Goal: Task Accomplishment & Management: Use online tool/utility

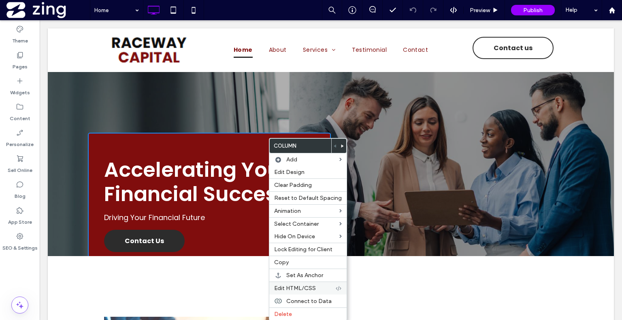
click at [299, 288] on span "Edit HTML/CSS" at bounding box center [295, 288] width 42 height 7
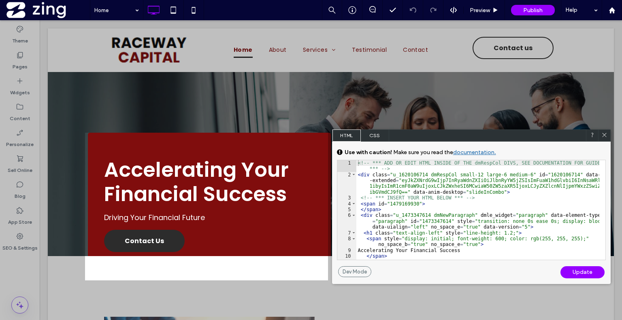
click at [381, 133] on span "CSS" at bounding box center [375, 136] width 28 height 12
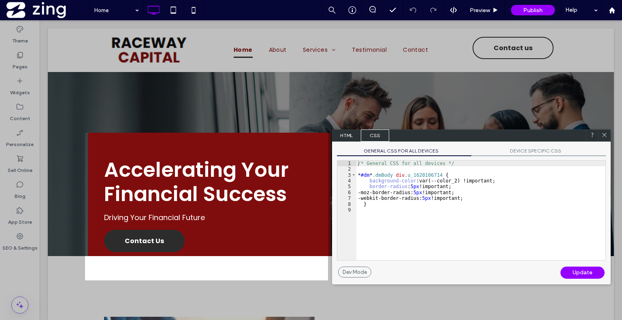
click at [504, 148] on span "DEVICE SPECIFIC CSS" at bounding box center [539, 152] width 135 height 9
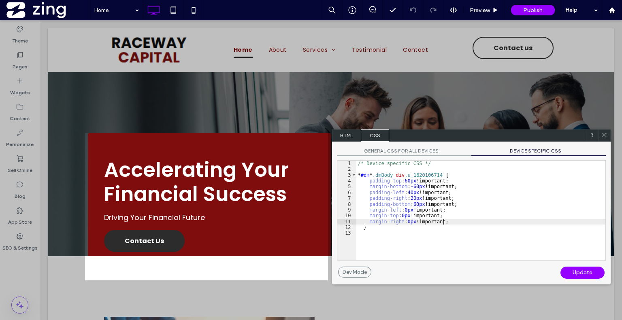
click at [446, 222] on div "/* Device specific CSS */ * #dm * .dmBody div .u_1620106714 { padding-top : 60 …" at bounding box center [481, 216] width 249 height 111
paste textarea
click at [576, 267] on div "Update" at bounding box center [583, 273] width 44 height 12
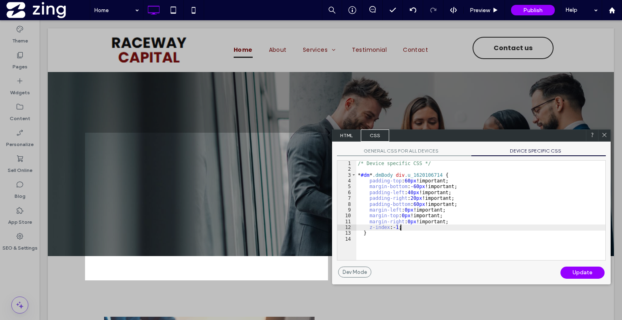
click at [433, 228] on div "/* Device specific CSS */ * #dm * .dmBody div .u_1620106714 { padding-top : 60 …" at bounding box center [481, 216] width 249 height 111
click at [594, 273] on div "Update" at bounding box center [583, 273] width 44 height 12
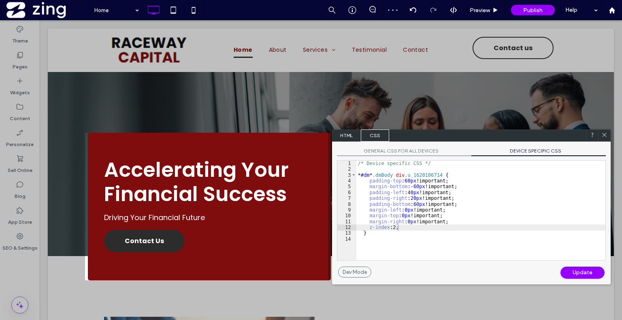
click at [606, 135] on icon at bounding box center [605, 135] width 6 height 6
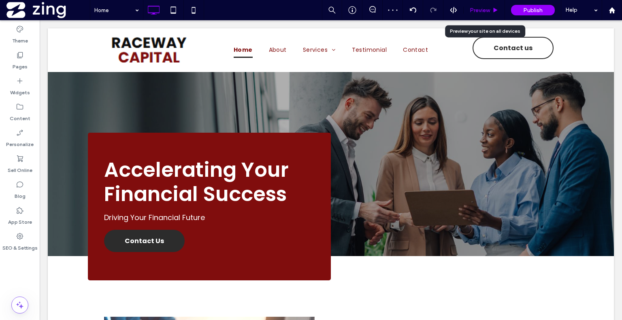
click at [487, 11] on span "Preview" at bounding box center [480, 10] width 20 height 7
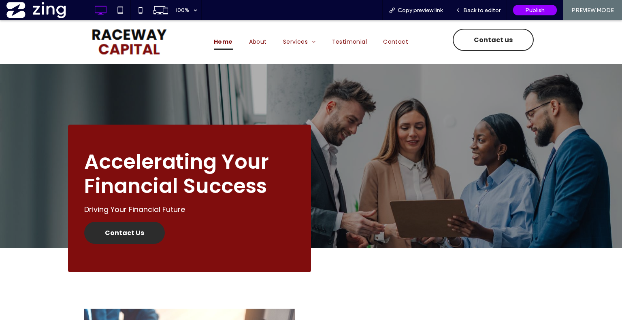
click at [487, 11] on span "Back to editor" at bounding box center [481, 10] width 37 height 7
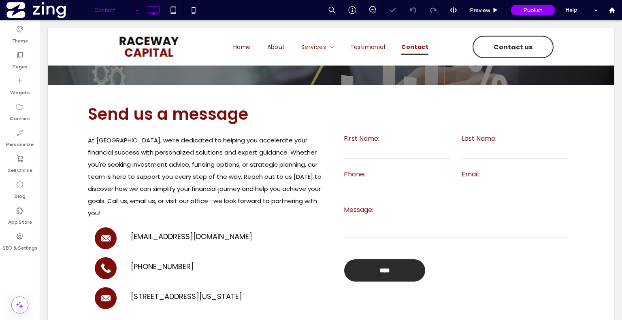
scroll to position [201, 0]
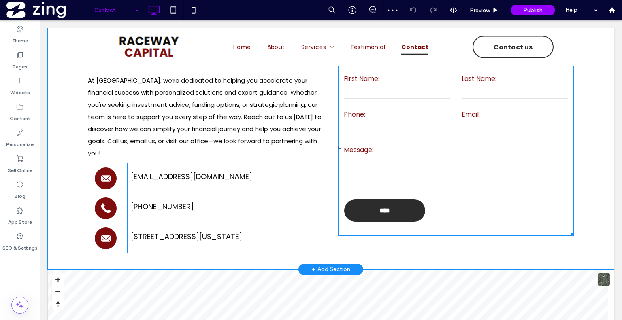
click at [437, 135] on form "First Name: Last Name: Phone: Email: Message: ****" at bounding box center [456, 147] width 236 height 178
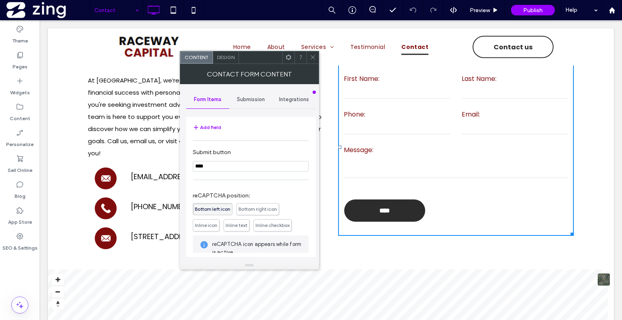
scroll to position [184, 0]
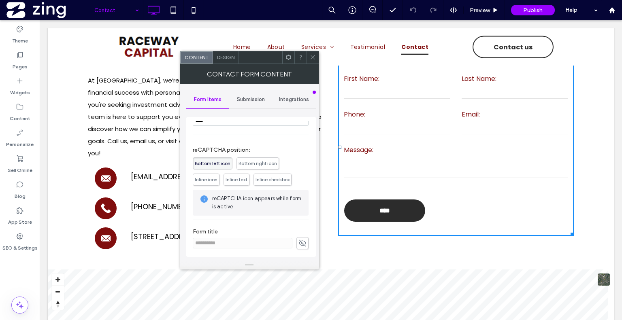
click at [241, 184] on span "Inline text" at bounding box center [237, 180] width 26 height 12
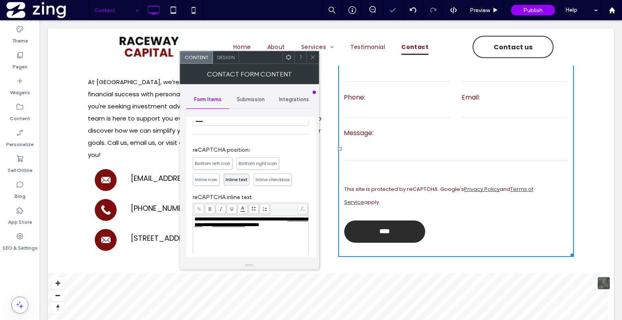
click at [217, 179] on span "Inline icon" at bounding box center [206, 180] width 23 height 6
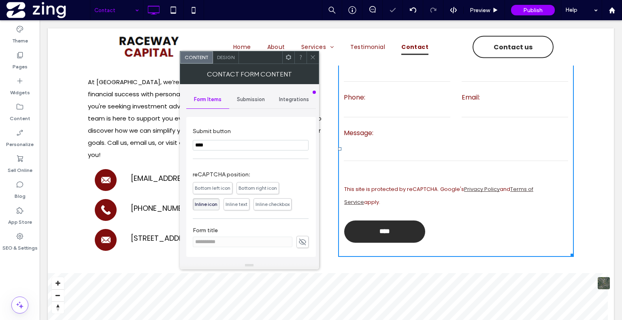
scroll to position [158, 0]
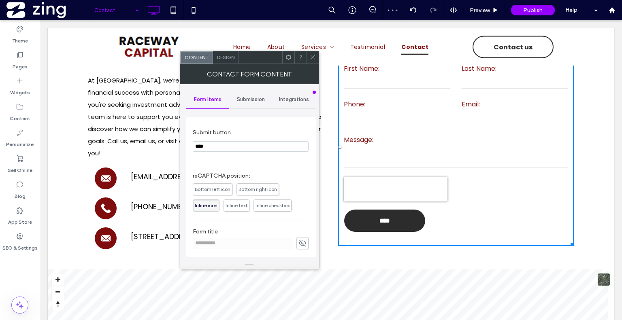
click at [314, 60] on icon at bounding box center [313, 57] width 6 height 6
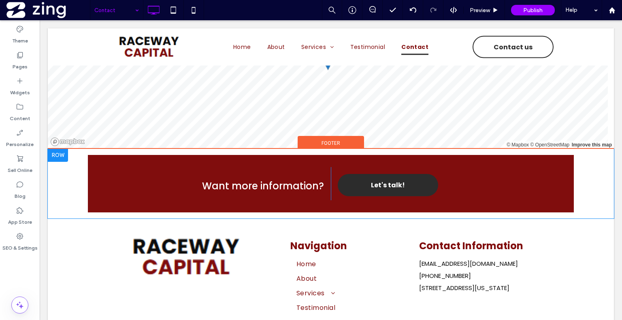
scroll to position [481, 0]
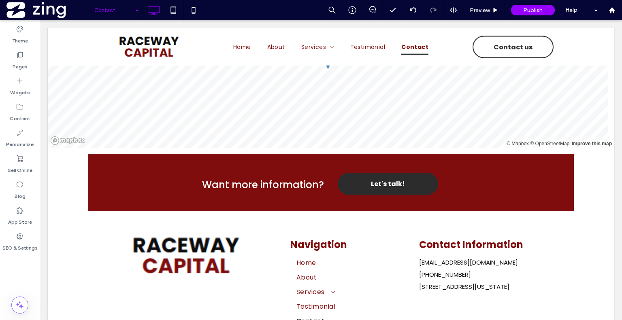
drag, startPoint x: 595, startPoint y: 201, endPoint x: 621, endPoint y: 207, distance: 27.1
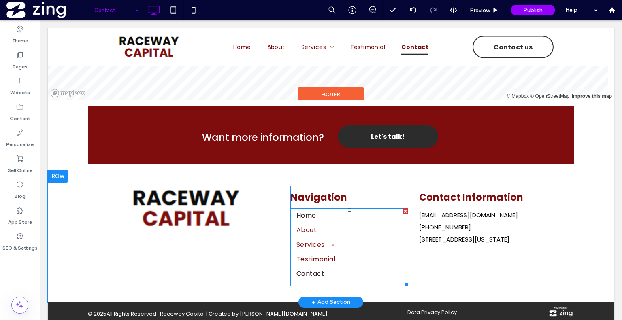
click at [335, 209] on link "Home" at bounding box center [350, 216] width 106 height 15
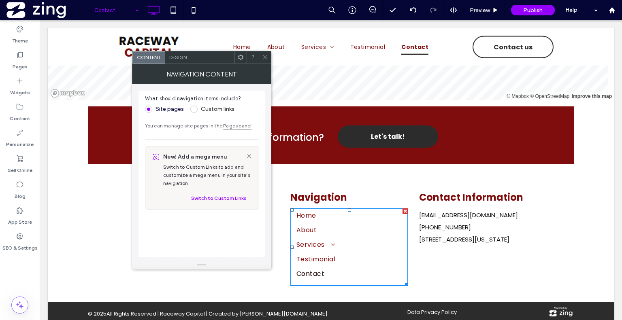
drag, startPoint x: 196, startPoint y: 105, endPoint x: 193, endPoint y: 108, distance: 4.3
click at [193, 108] on label "Custom links" at bounding box center [212, 109] width 44 height 7
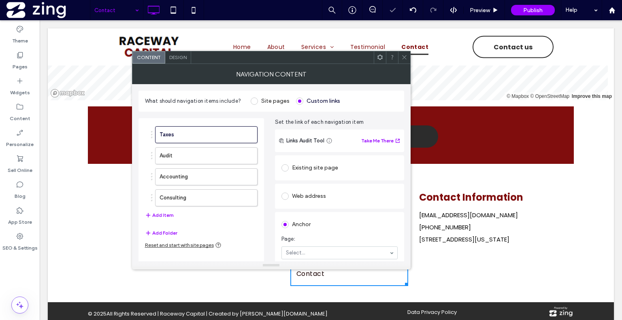
click at [193, 108] on div "What should navigation items include? Site pages Custom links" at bounding box center [272, 101] width 266 height 21
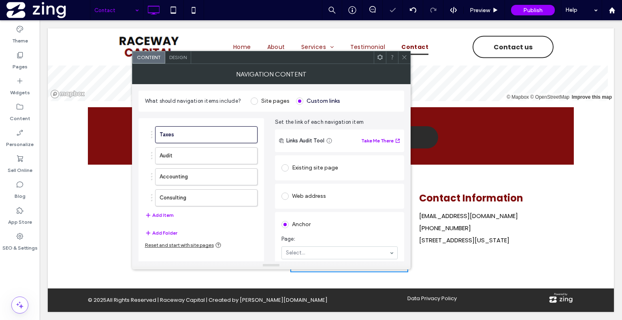
scroll to position [520, 0]
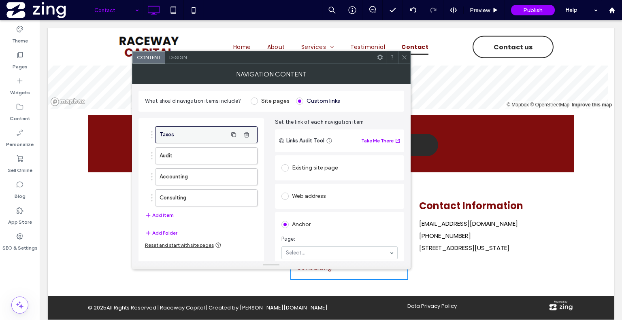
click at [207, 132] on label "Taxes" at bounding box center [194, 135] width 68 height 16
click at [389, 171] on div "Existing site page" at bounding box center [340, 168] width 116 height 13
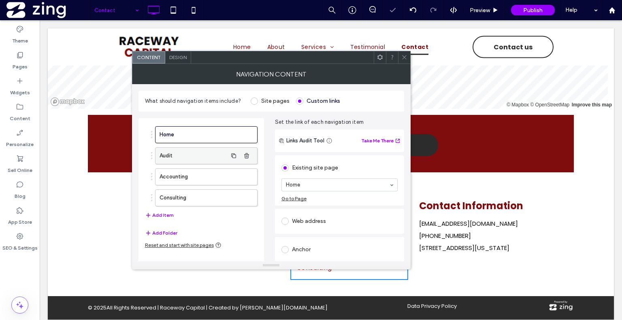
click at [186, 156] on label "Audit" at bounding box center [194, 156] width 68 height 16
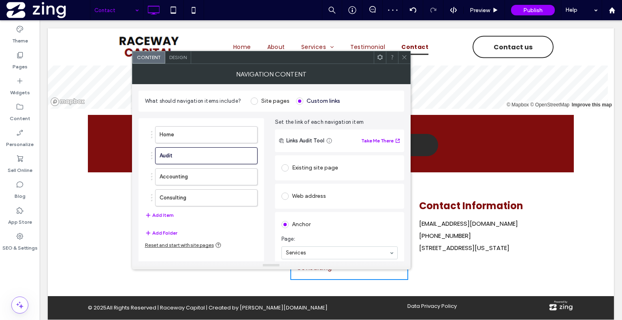
click at [303, 163] on div "Existing site page" at bounding box center [340, 168] width 116 height 13
drag, startPoint x: 313, startPoint y: 181, endPoint x: 298, endPoint y: 226, distance: 47.7
click at [227, 174] on span "button" at bounding box center [233, 177] width 13 height 13
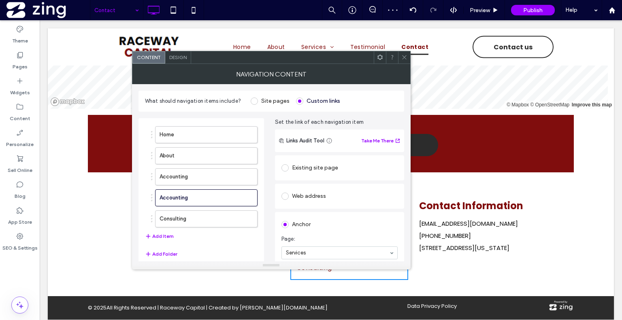
scroll to position [528, 0]
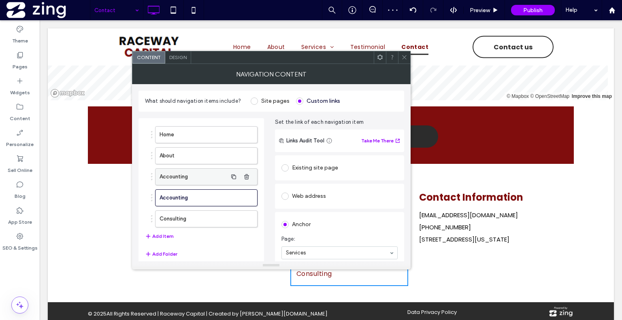
click at [216, 178] on label "Accounting" at bounding box center [194, 177] width 68 height 16
drag, startPoint x: 318, startPoint y: 171, endPoint x: 330, endPoint y: 175, distance: 13.2
click at [330, 175] on div "Existing site page" at bounding box center [340, 168] width 116 height 17
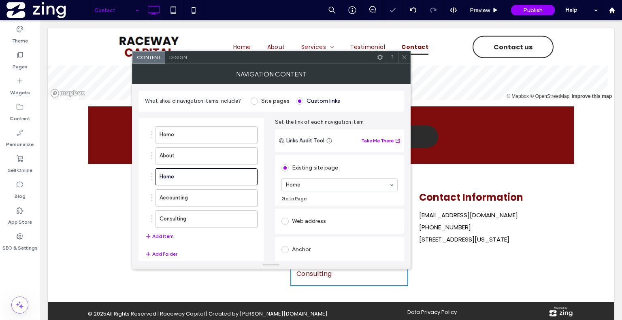
click at [330, 175] on section "Home" at bounding box center [340, 185] width 116 height 21
drag, startPoint x: 326, startPoint y: 185, endPoint x: 313, endPoint y: 222, distance: 39.2
click at [184, 190] on label "Accounting" at bounding box center [194, 198] width 68 height 16
click at [302, 172] on div "Existing site page" at bounding box center [340, 168] width 116 height 13
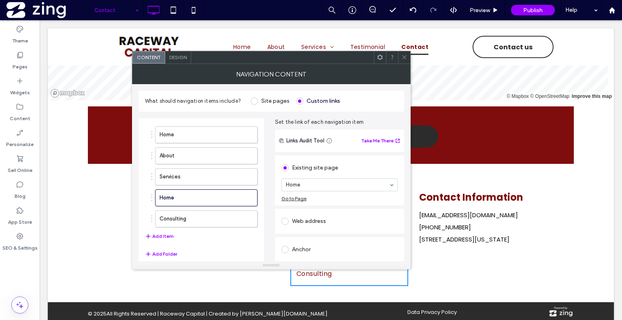
drag, startPoint x: 315, startPoint y: 193, endPoint x: 322, endPoint y: 185, distance: 10.6
click at [322, 185] on section "Home" at bounding box center [340, 185] width 116 height 21
drag, startPoint x: 322, startPoint y: 185, endPoint x: 306, endPoint y: 233, distance: 50.3
click at [212, 222] on label "Consulting" at bounding box center [194, 219] width 68 height 16
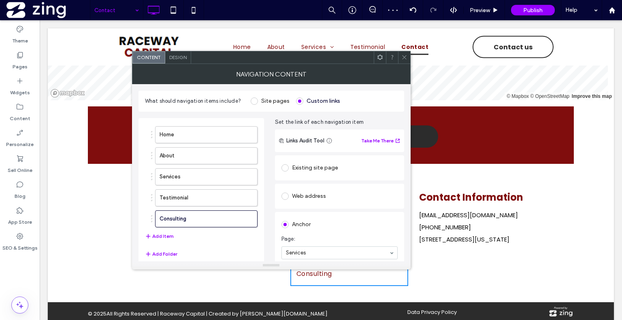
drag, startPoint x: 318, startPoint y: 164, endPoint x: 322, endPoint y: 170, distance: 7.2
click at [322, 170] on div "Existing site page" at bounding box center [340, 168] width 116 height 13
drag, startPoint x: 322, startPoint y: 170, endPoint x: 317, endPoint y: 183, distance: 14.4
click at [317, 183] on div "Existing site page Home Go to Page" at bounding box center [340, 181] width 116 height 42
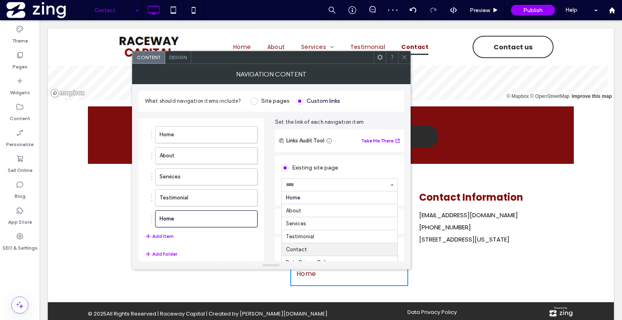
drag, startPoint x: 317, startPoint y: 183, endPoint x: 305, endPoint y: 250, distance: 68.3
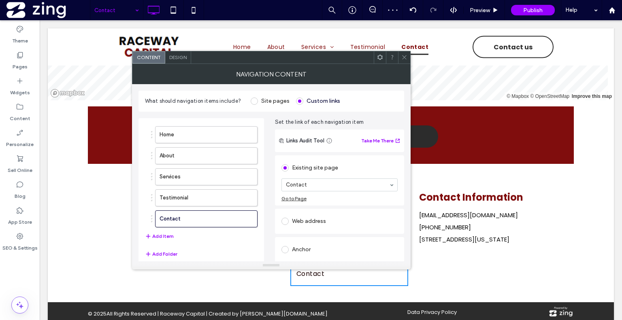
click at [409, 52] on div at bounding box center [404, 57] width 12 height 12
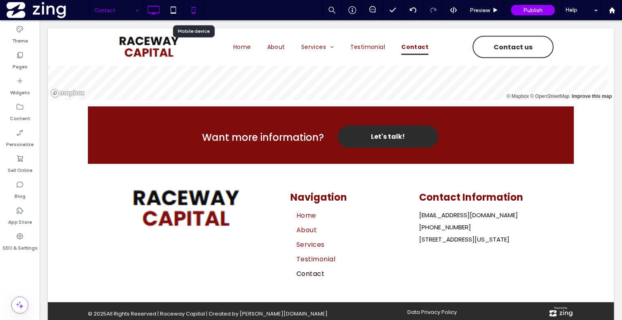
click at [187, 7] on icon at bounding box center [194, 10] width 16 height 16
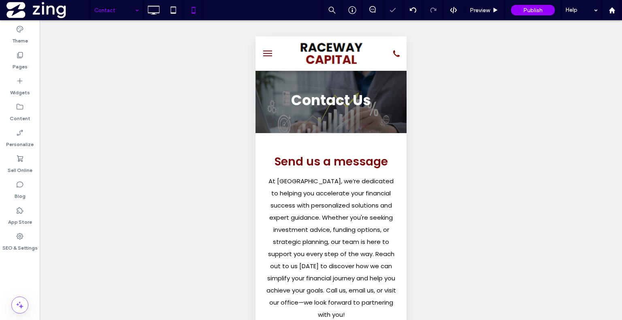
scroll to position [0, 0]
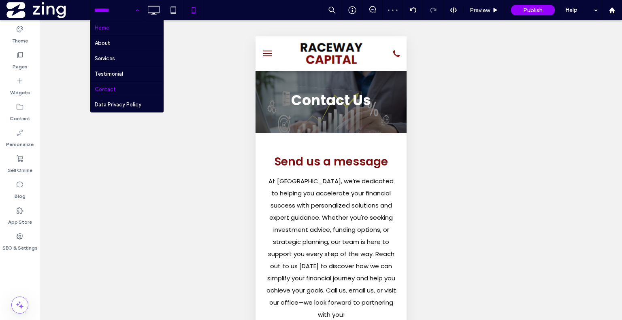
drag, startPoint x: 138, startPoint y: 14, endPoint x: 124, endPoint y: 26, distance: 18.4
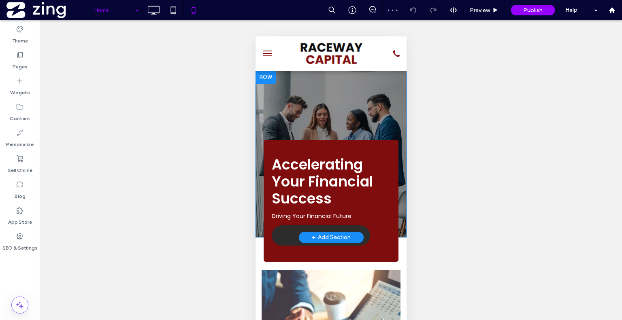
click at [310, 146] on div "Accelerating Your Financial Success Driving Your Financial Future Contact Us Cl…" at bounding box center [330, 201] width 135 height 122
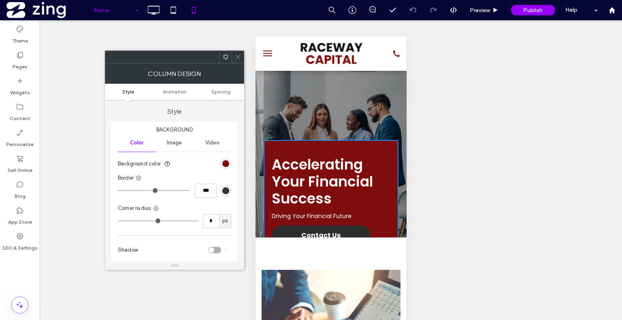
click at [226, 60] on span at bounding box center [226, 57] width 6 height 12
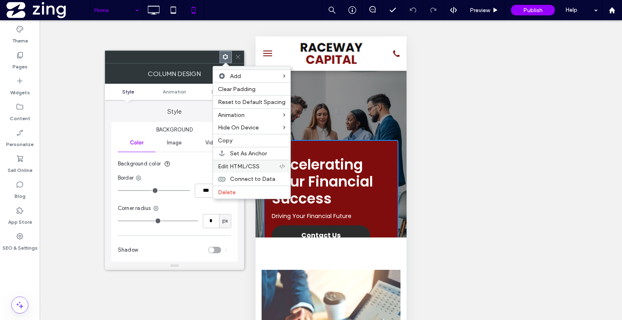
click at [242, 164] on span "Edit HTML/CSS" at bounding box center [239, 166] width 42 height 7
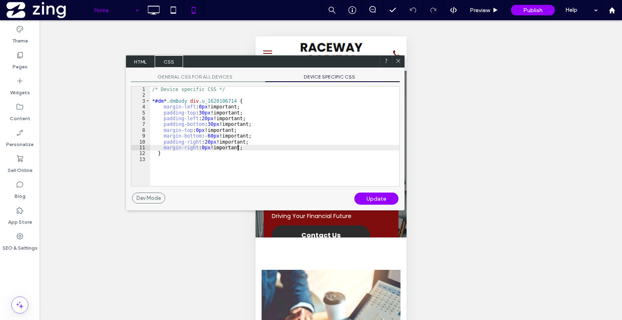
click at [260, 145] on div "/* Device specific CSS */ * #dm * .dmBody div .u_1620106714 { margin-left : 0 p…" at bounding box center [274, 142] width 249 height 111
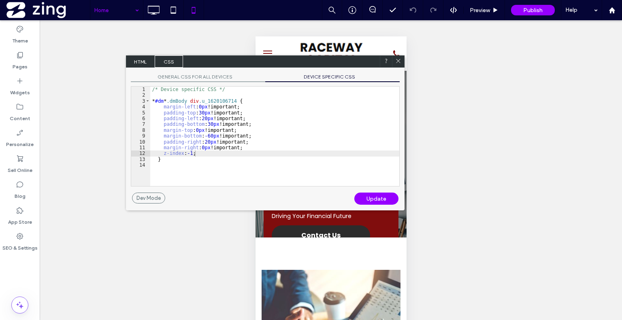
click at [377, 198] on div "Update" at bounding box center [376, 199] width 44 height 12
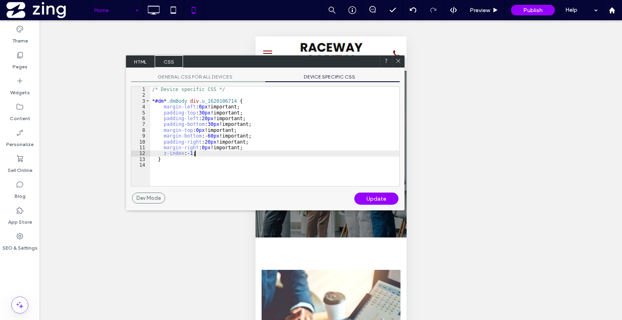
click at [214, 151] on div "/* Device specific CSS */ * #dm * .dmBody div .u_1620106714 { margin-left : 0 p…" at bounding box center [274, 142] width 249 height 111
type textarea "**"
drag, startPoint x: 379, startPoint y: 204, endPoint x: 380, endPoint y: 197, distance: 7.1
click at [380, 197] on div "Dev Mode Undo Update" at bounding box center [265, 202] width 279 height 18
click at [380, 197] on div "Update" at bounding box center [376, 199] width 44 height 12
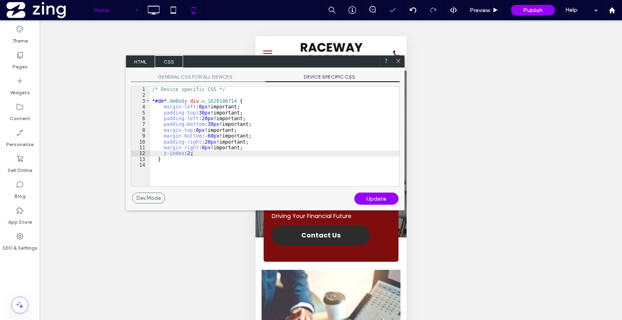
click at [400, 56] on div at bounding box center [398, 62] width 12 height 12
click at [397, 61] on icon at bounding box center [398, 61] width 6 height 6
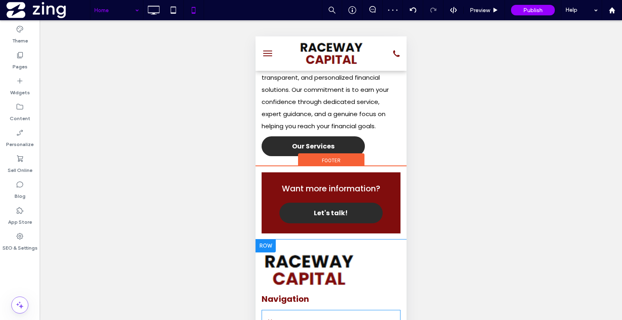
scroll to position [1621, 0]
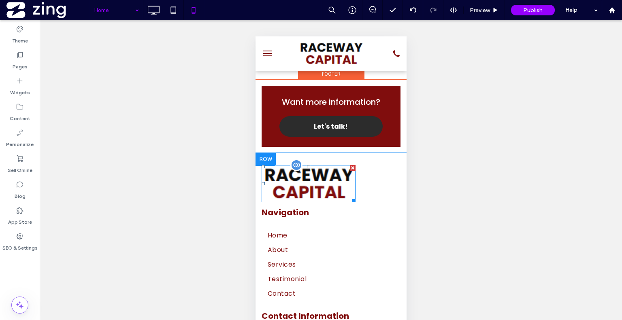
click at [295, 203] on img at bounding box center [308, 183] width 94 height 37
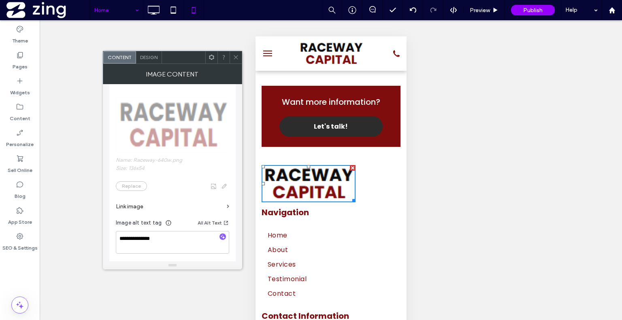
scroll to position [170, 0]
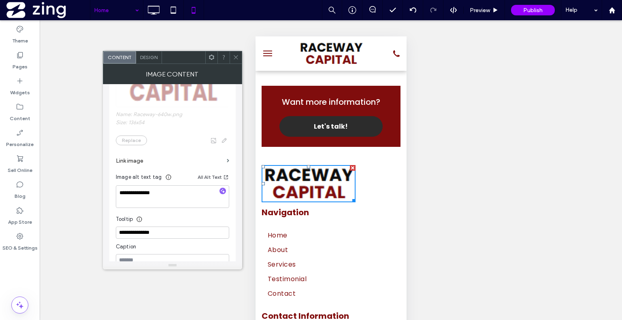
click at [182, 160] on label "Link image" at bounding box center [170, 161] width 108 height 15
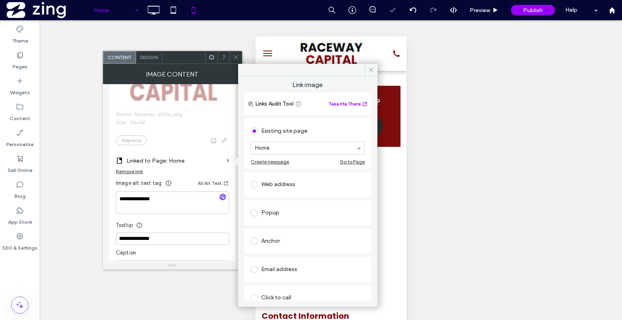
click at [235, 55] on icon at bounding box center [236, 57] width 6 height 6
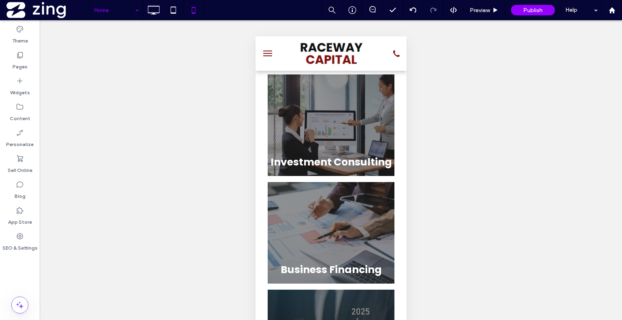
scroll to position [882, 0]
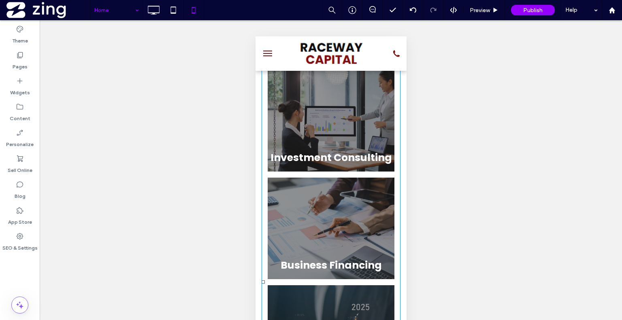
click at [348, 133] on link at bounding box center [330, 121] width 127 height 102
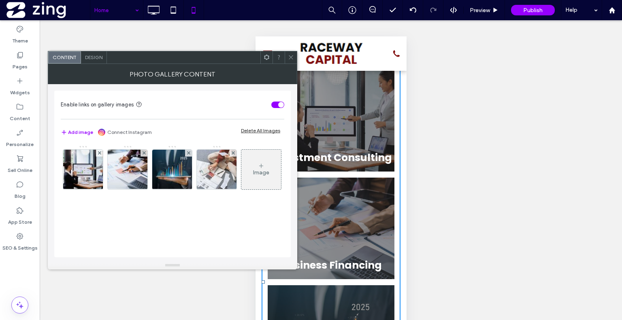
click at [88, 58] on span "Design" at bounding box center [93, 57] width 17 height 6
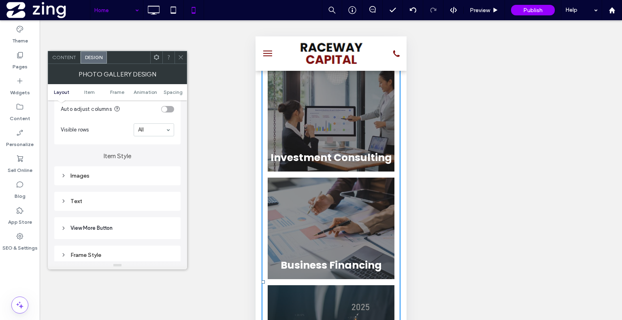
scroll to position [248, 0]
click at [139, 195] on div "Text" at bounding box center [117, 196] width 113 height 7
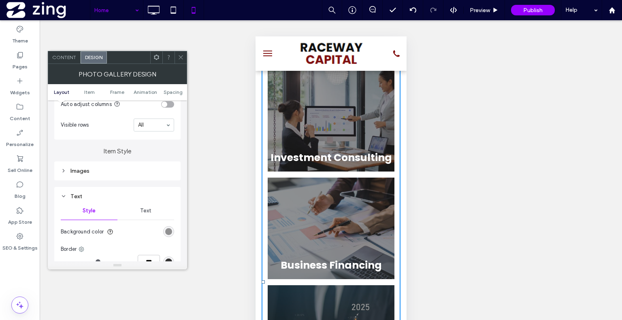
click at [145, 211] on span "Text" at bounding box center [145, 211] width 11 height 6
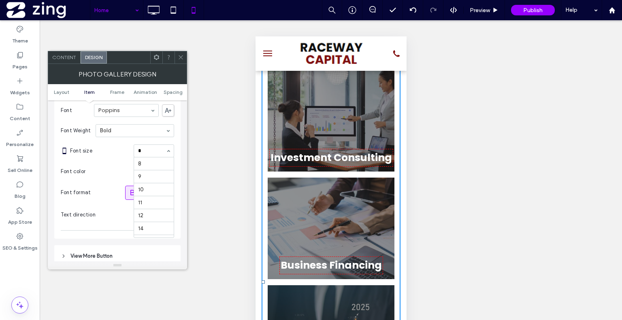
scroll to position [0, 0]
type input "**"
click at [157, 154] on input at bounding box center [152, 151] width 28 height 6
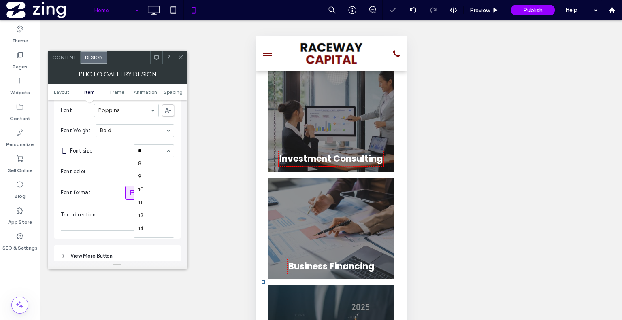
type input "**"
click at [183, 56] on use at bounding box center [181, 58] width 4 height 4
